Goal: Information Seeking & Learning: Learn about a topic

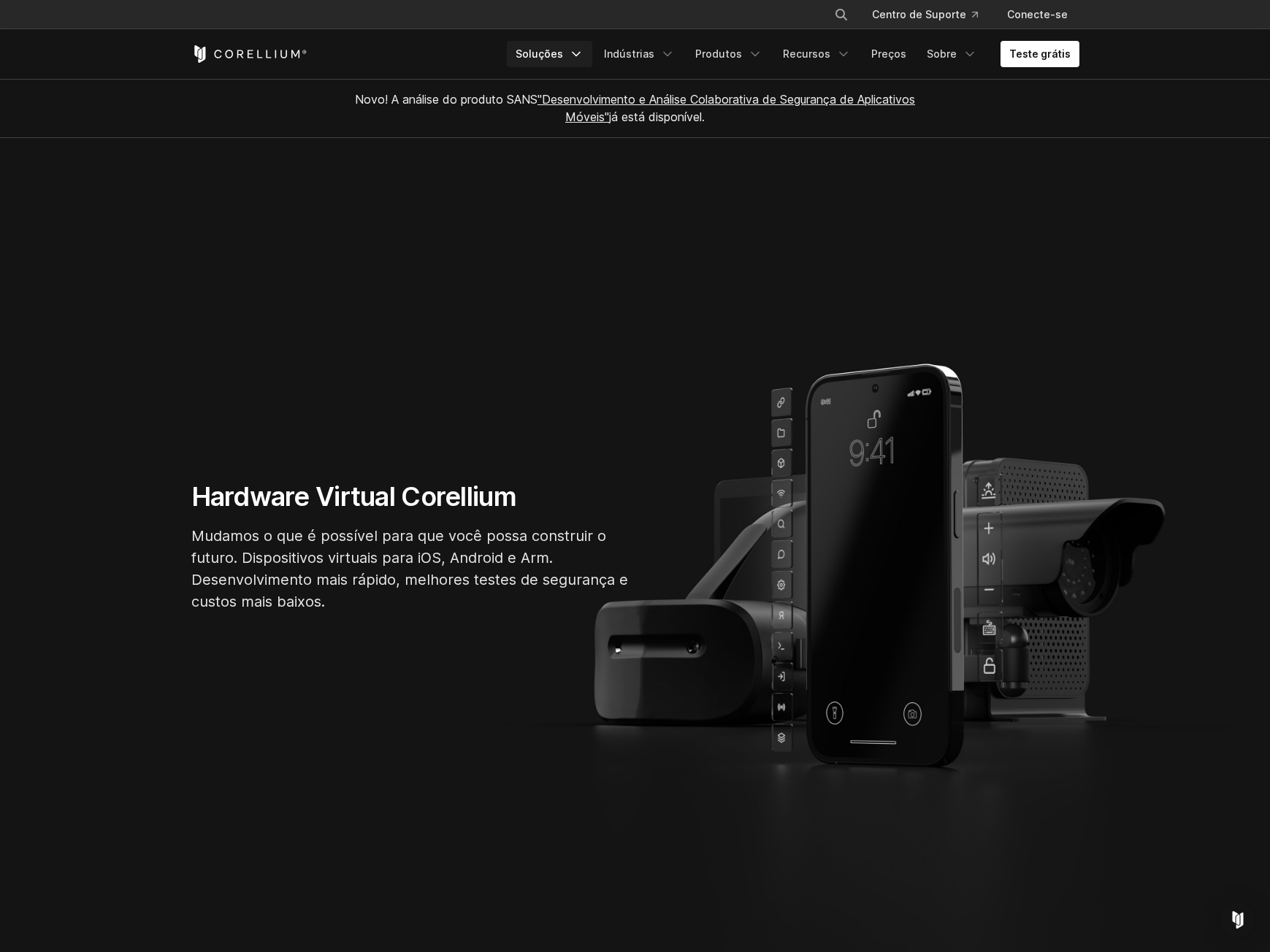
click at [563, 50] on font "Soluções" at bounding box center [539, 54] width 47 height 13
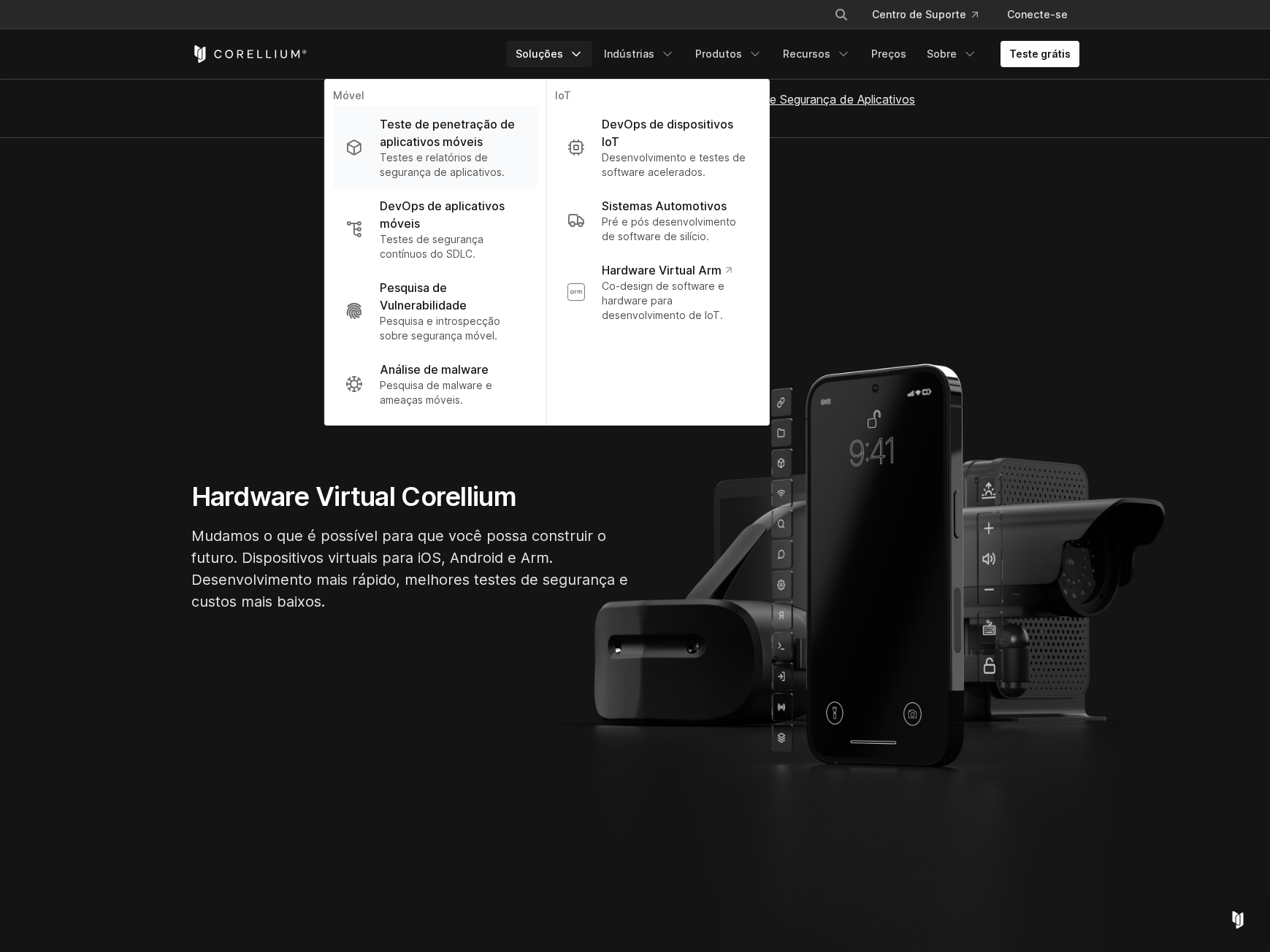
click at [439, 136] on font "Teste de penetração de aplicativos móveis" at bounding box center [447, 132] width 135 height 32
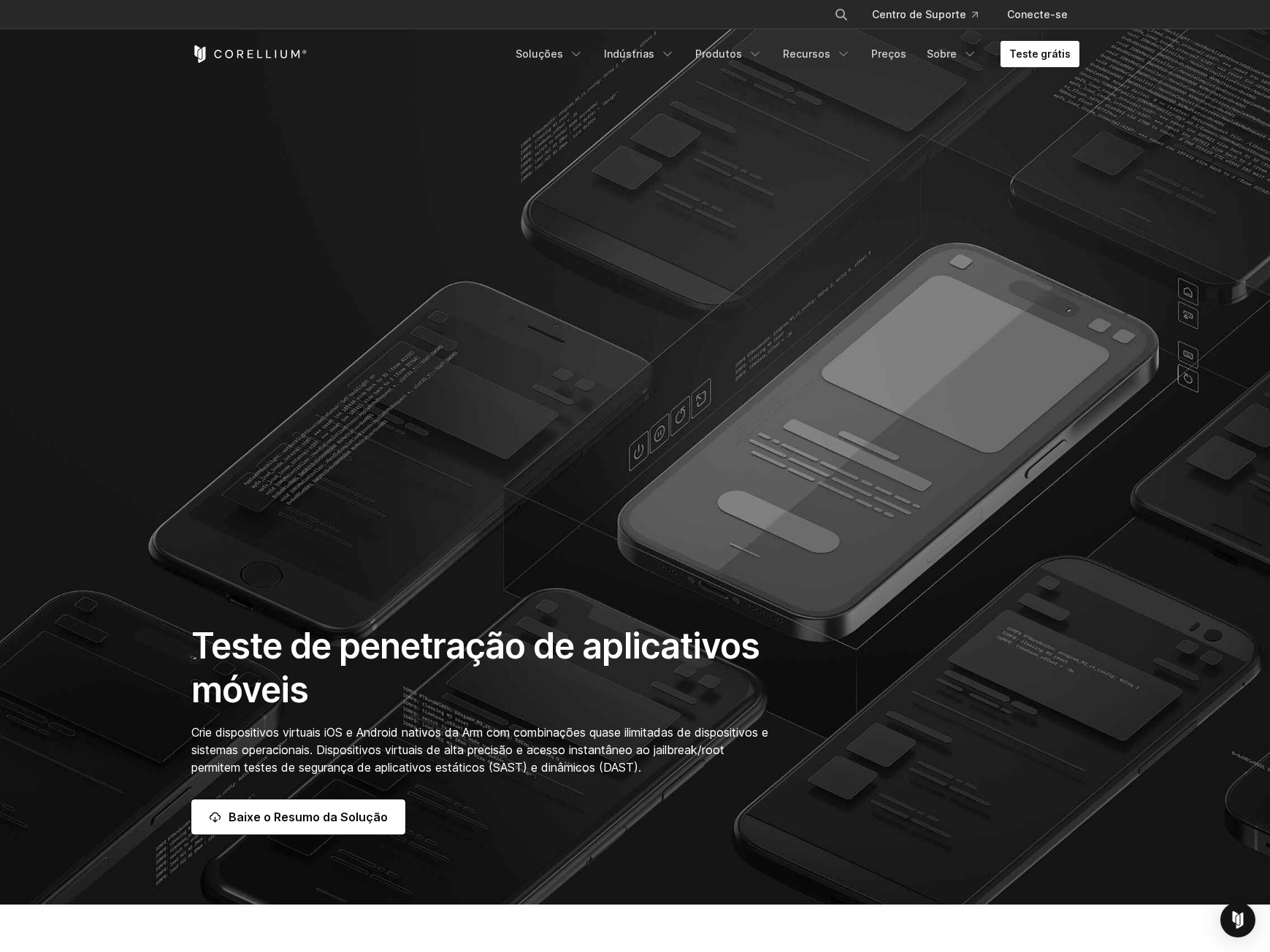
click at [1027, 50] on font "Teste grátis" at bounding box center [1040, 54] width 61 height 13
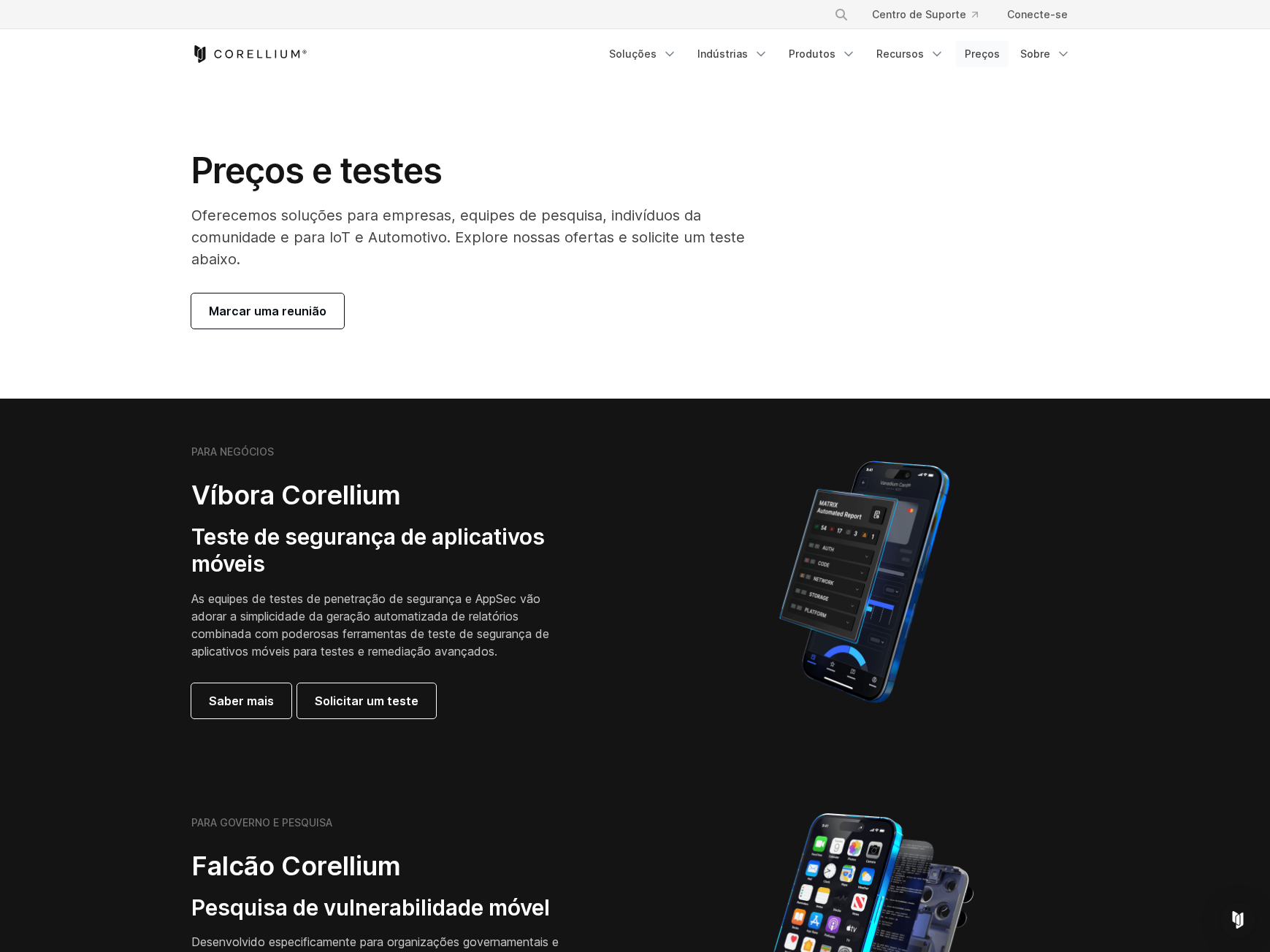
click at [981, 54] on font "Preços" at bounding box center [981, 54] width 35 height 13
click at [992, 51] on font "Preços" at bounding box center [981, 54] width 35 height 13
click at [257, 701] on font "Saber mais" at bounding box center [241, 701] width 65 height 15
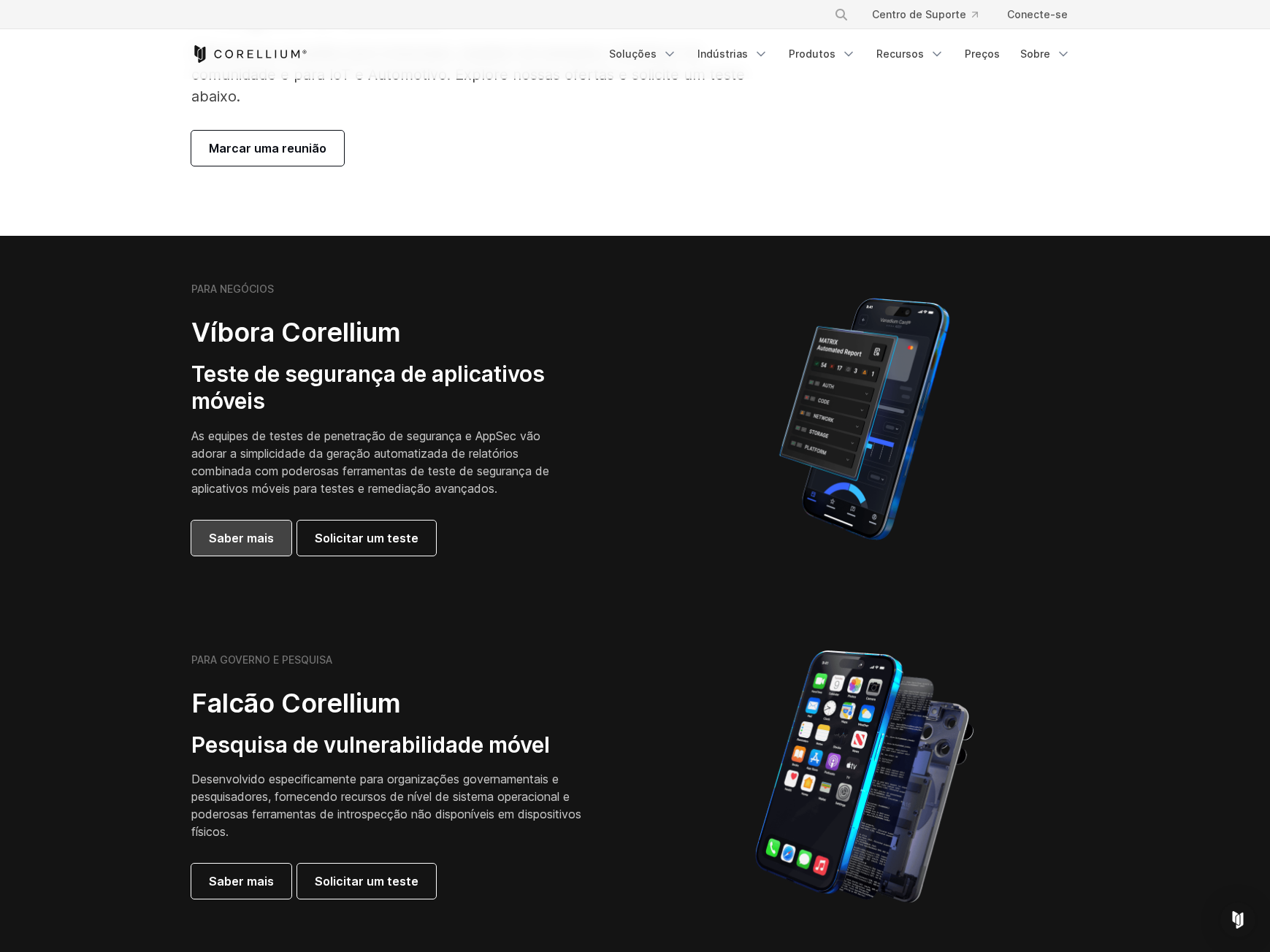
scroll to position [272, 0]
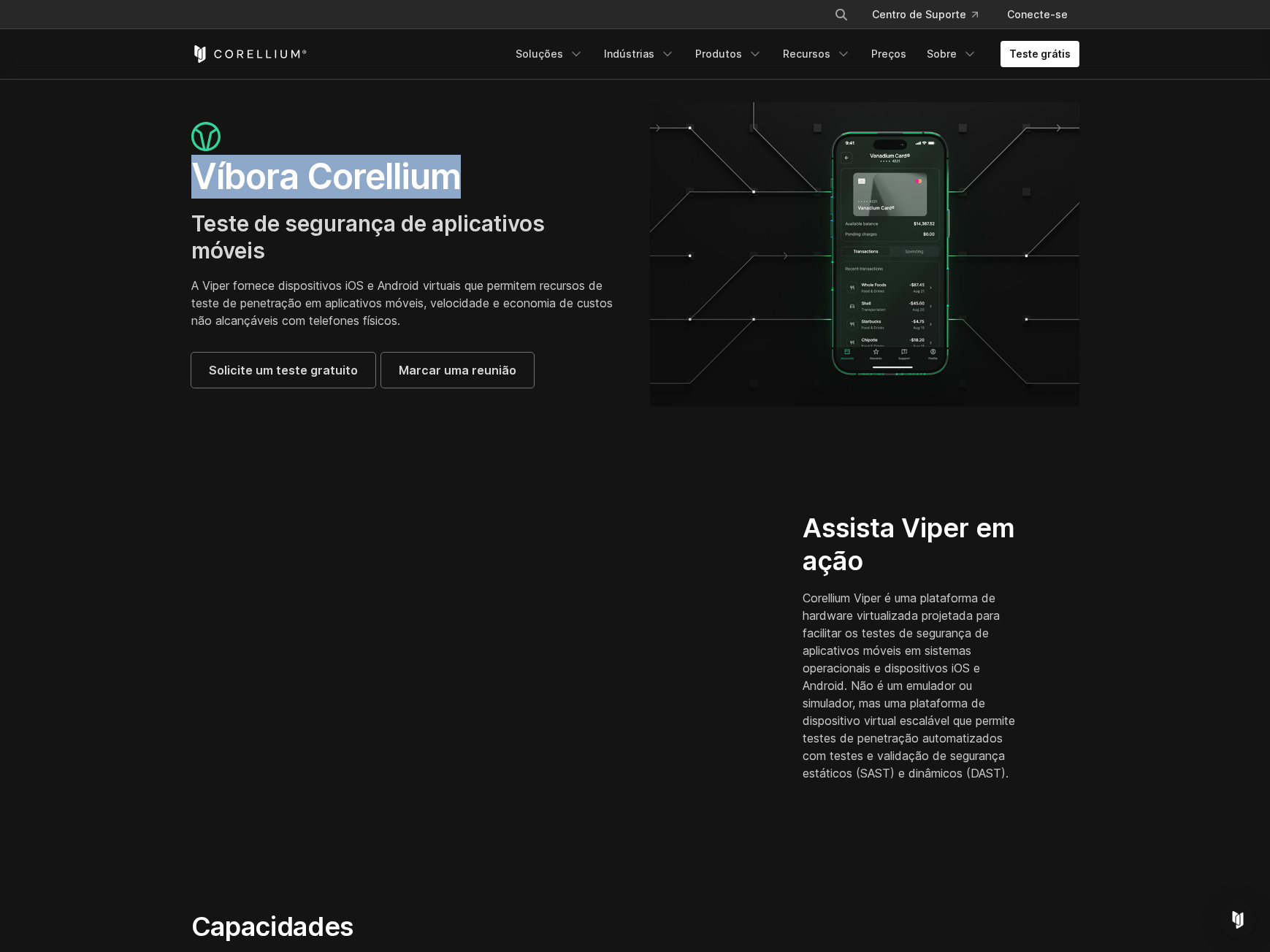
drag, startPoint x: 222, startPoint y: 165, endPoint x: 564, endPoint y: 182, distance: 342.4
click at [564, 182] on h1 "Víbora Corellium" at bounding box center [406, 177] width 430 height 44
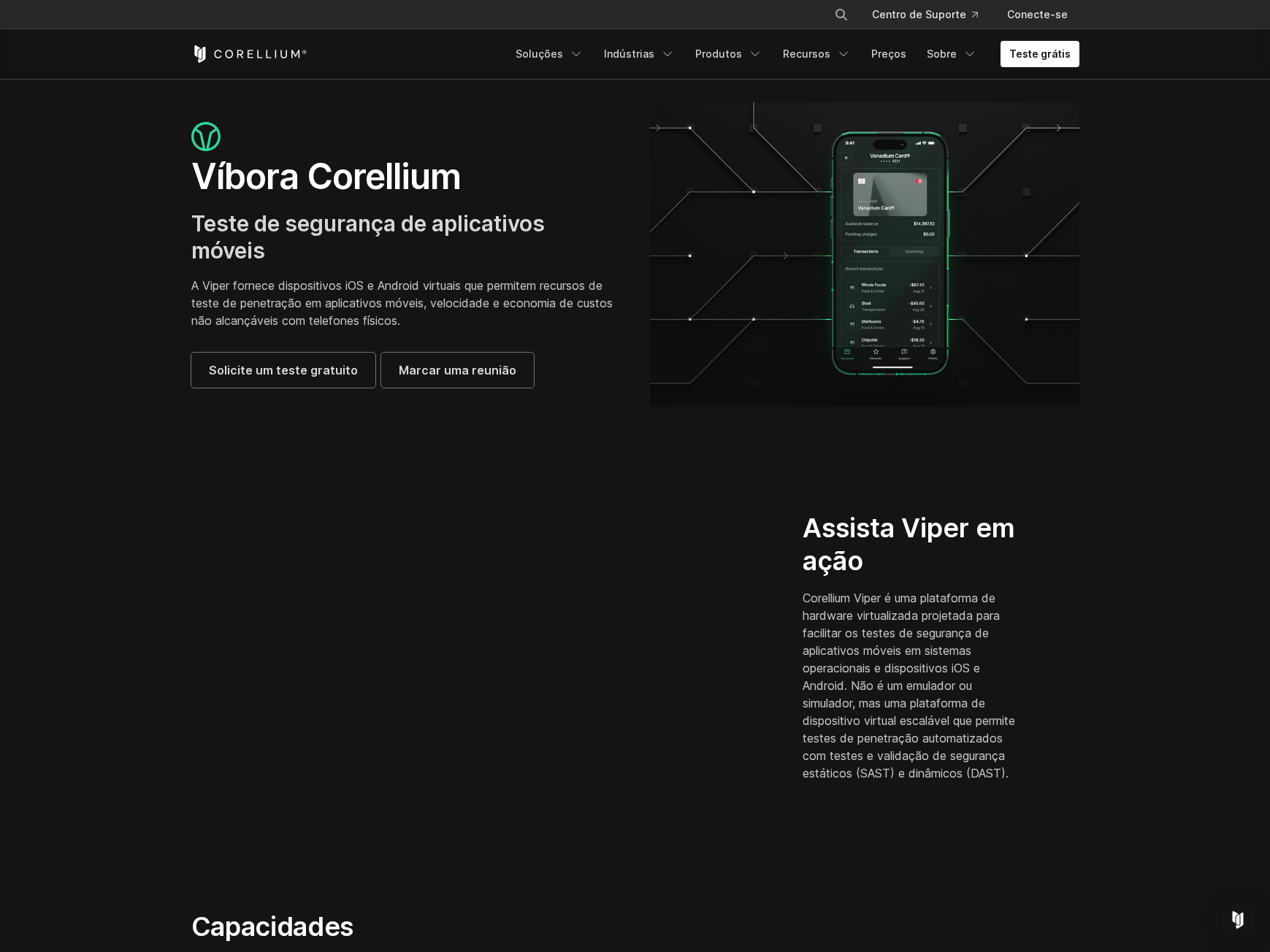
click at [415, 206] on div "Víbora Corellium Teste de segurança de aplicativos móveis A Viper fornece dispo…" at bounding box center [406, 255] width 430 height 266
click at [430, 211] on font "Teste de segurança de aplicativos móveis" at bounding box center [368, 237] width 353 height 54
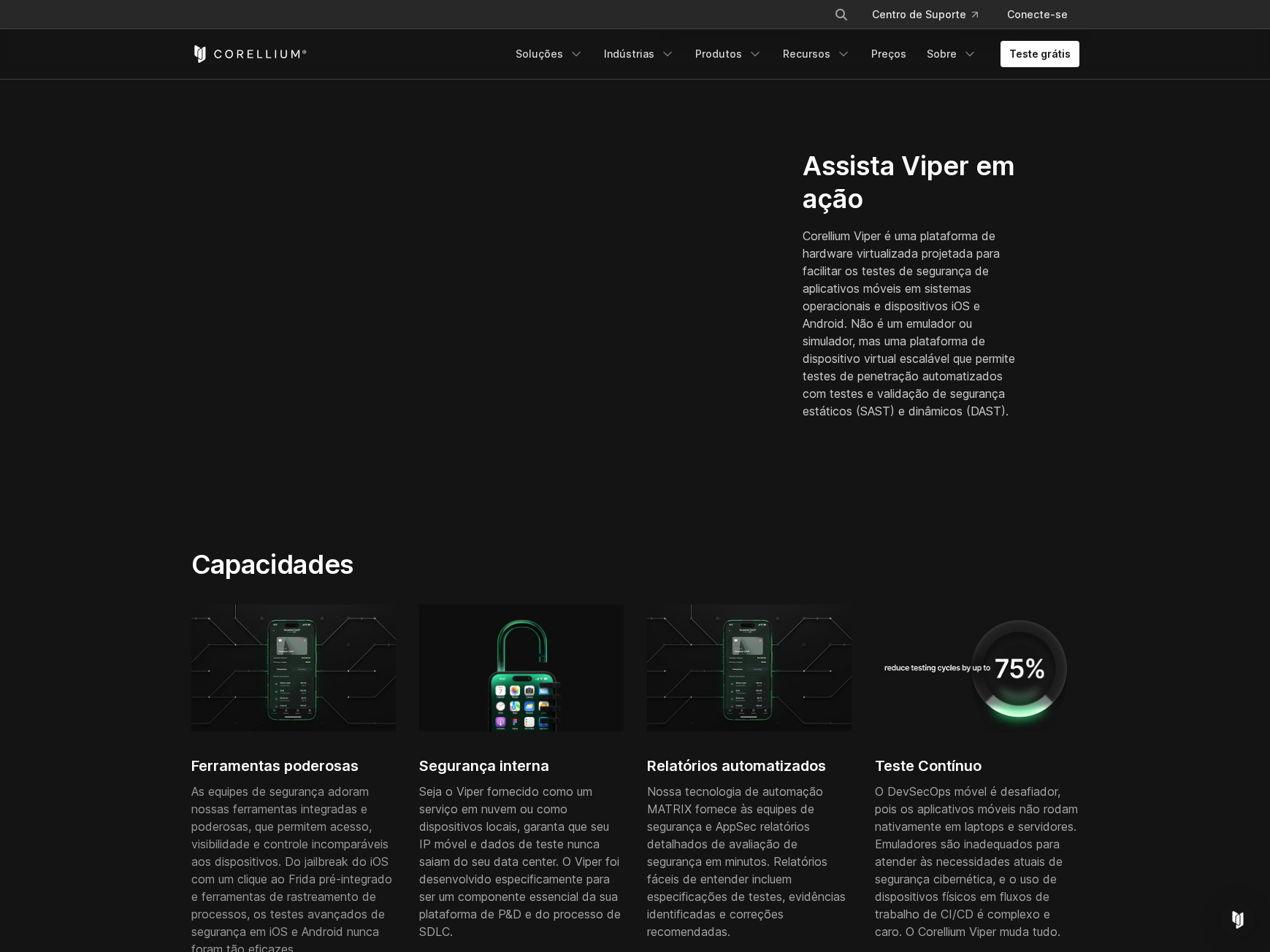
scroll to position [365, 0]
